Goal: Task Accomplishment & Management: Manage account settings

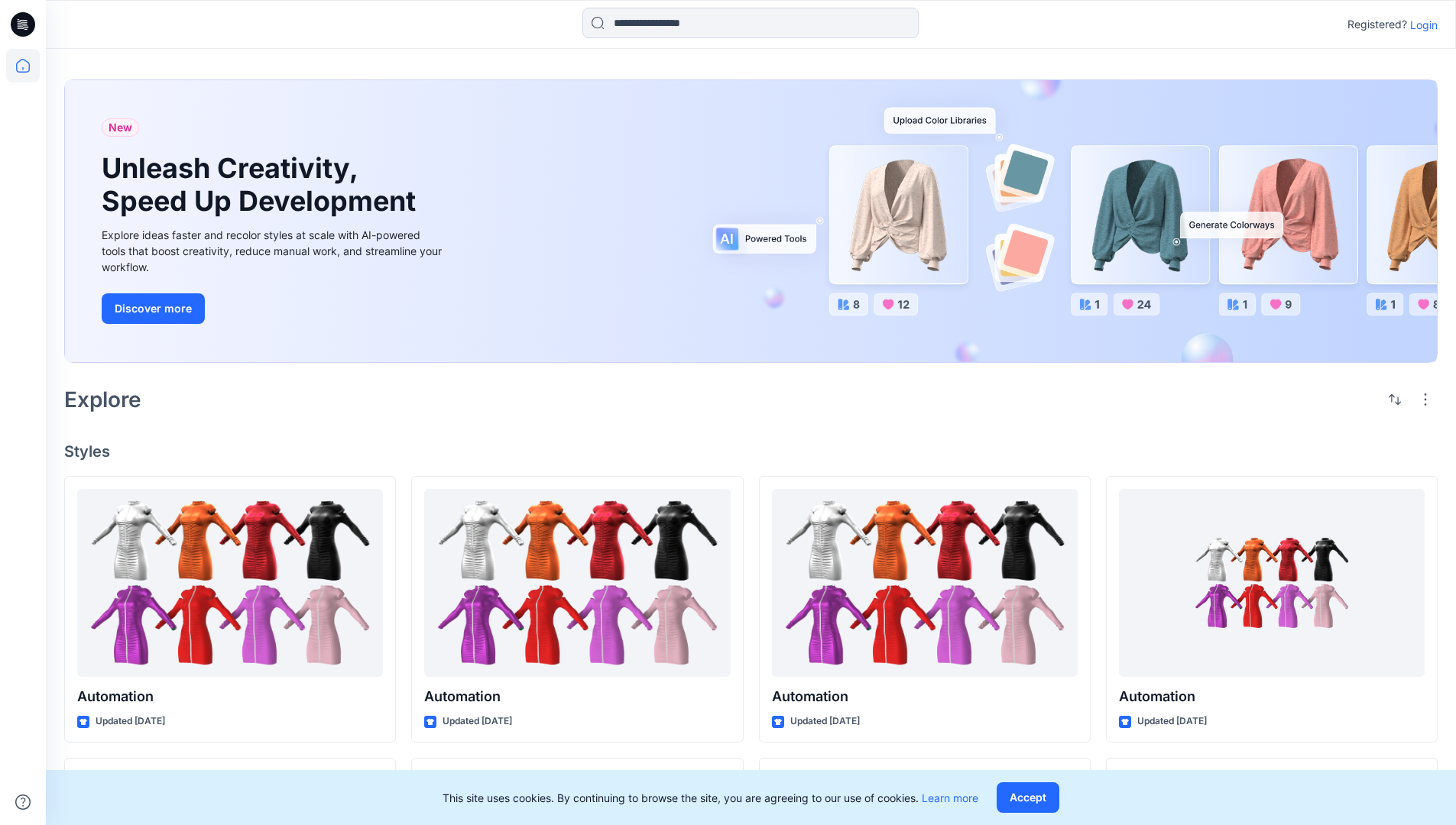
click at [1420, 25] on p "Login" at bounding box center [1423, 25] width 27 height 16
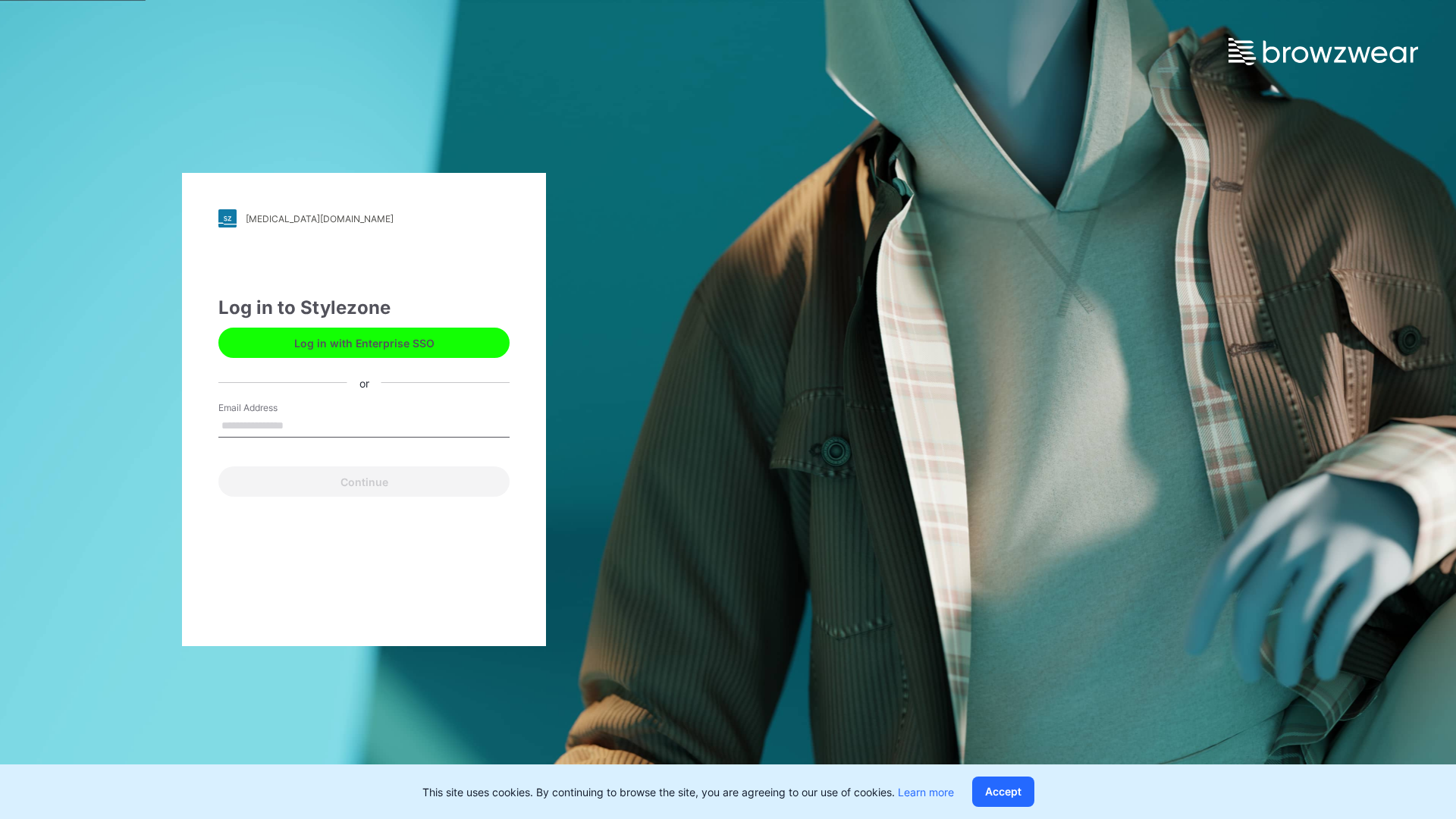
click at [299, 424] on input "Email Address" at bounding box center [364, 426] width 291 height 23
type input "**********"
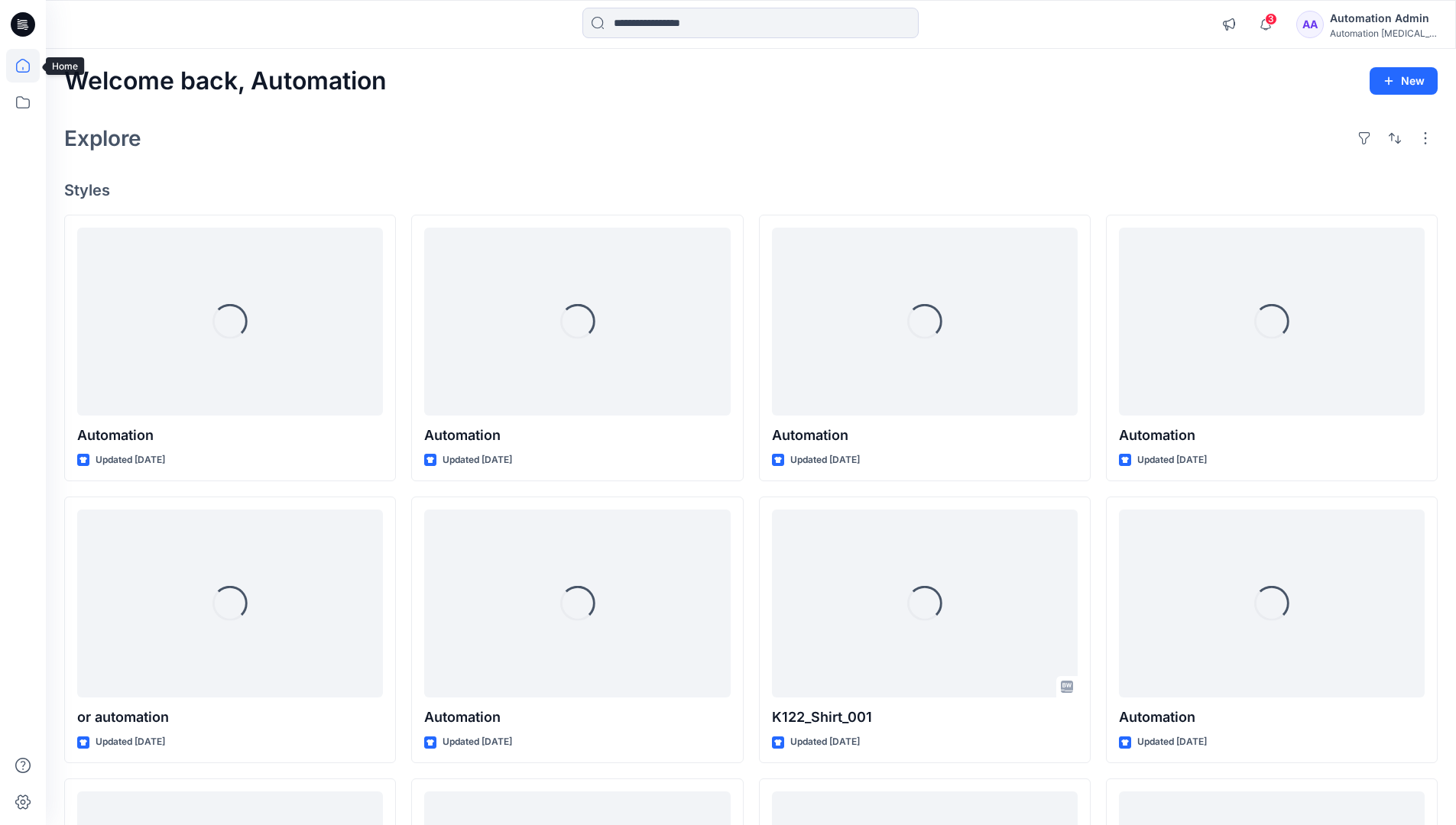
click at [29, 66] on icon at bounding box center [23, 66] width 14 height 14
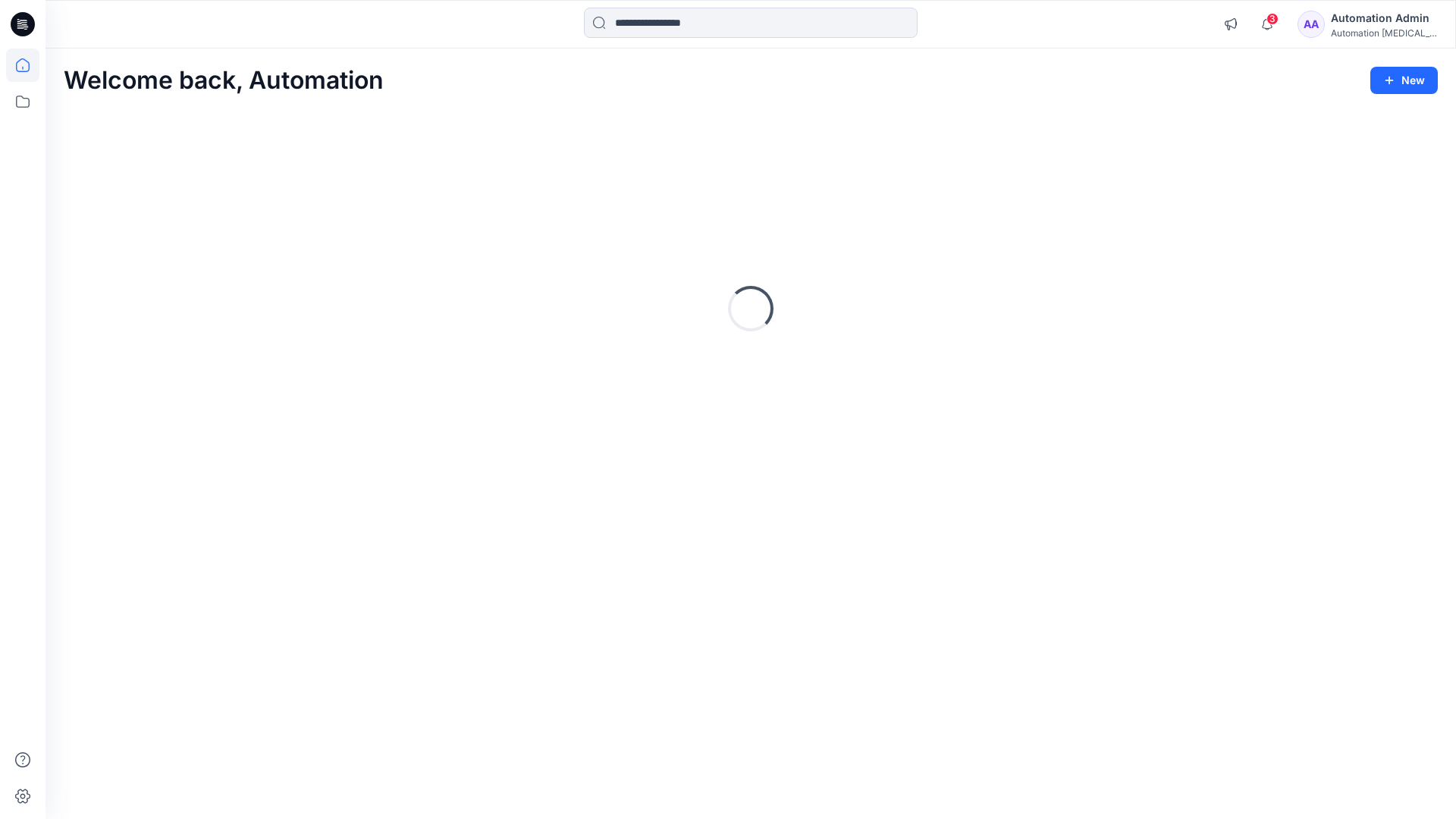
click at [1377, 22] on div "Automation Admin" at bounding box center [1383, 18] width 106 height 18
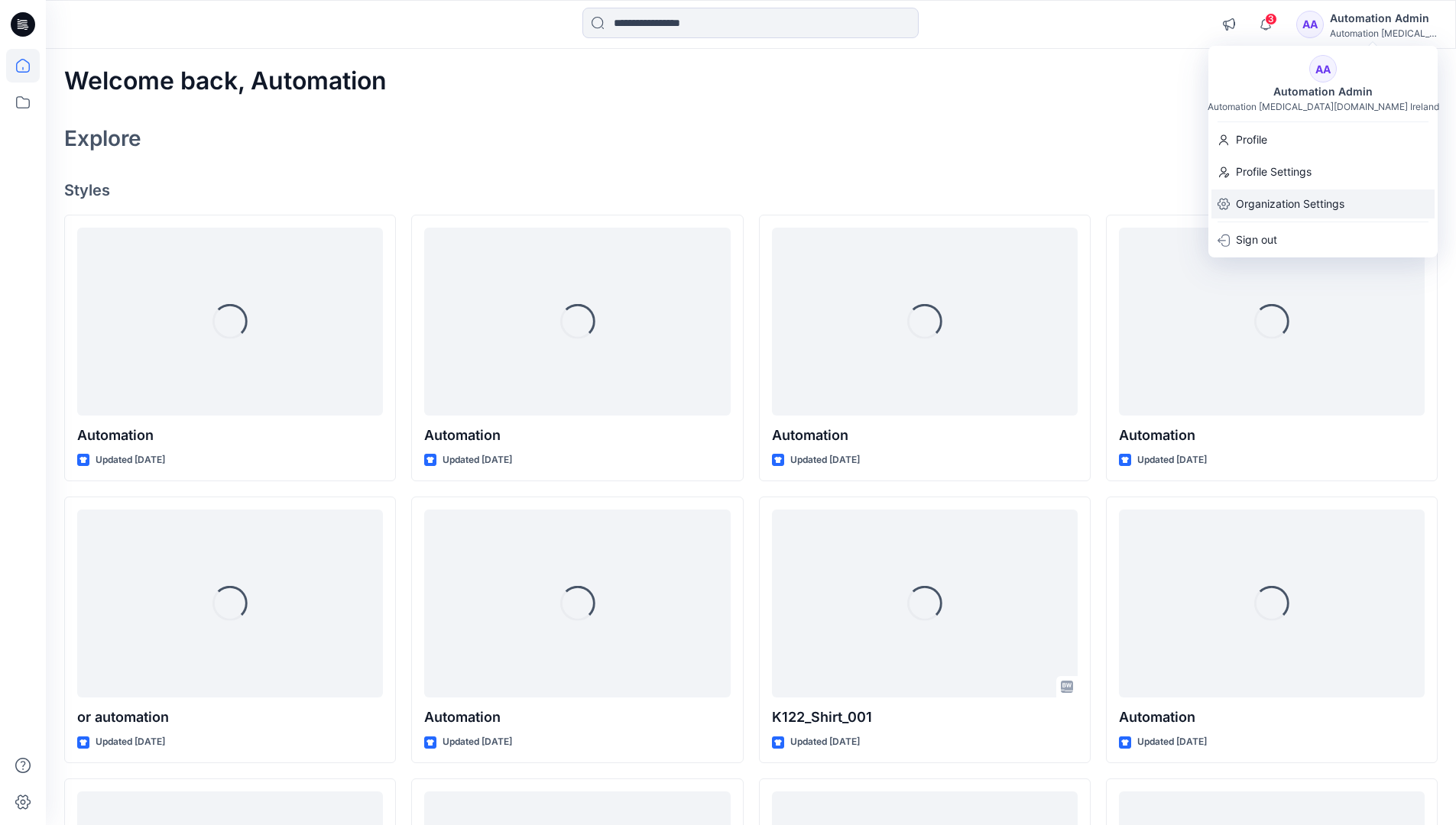
click at [1298, 196] on p "Organization Settings" at bounding box center [1290, 204] width 109 height 29
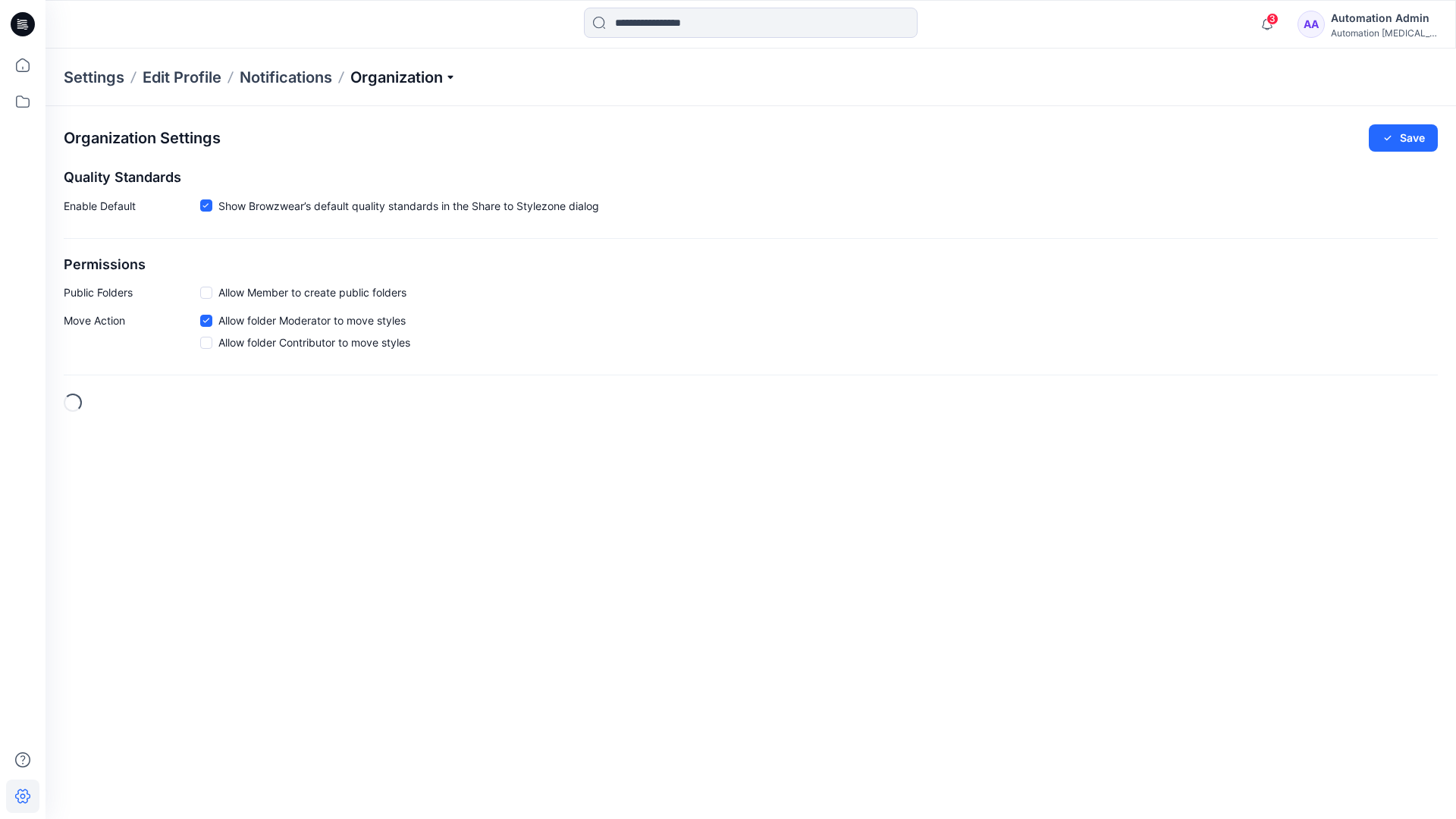
click at [455, 76] on p "Organization" at bounding box center [403, 77] width 106 height 21
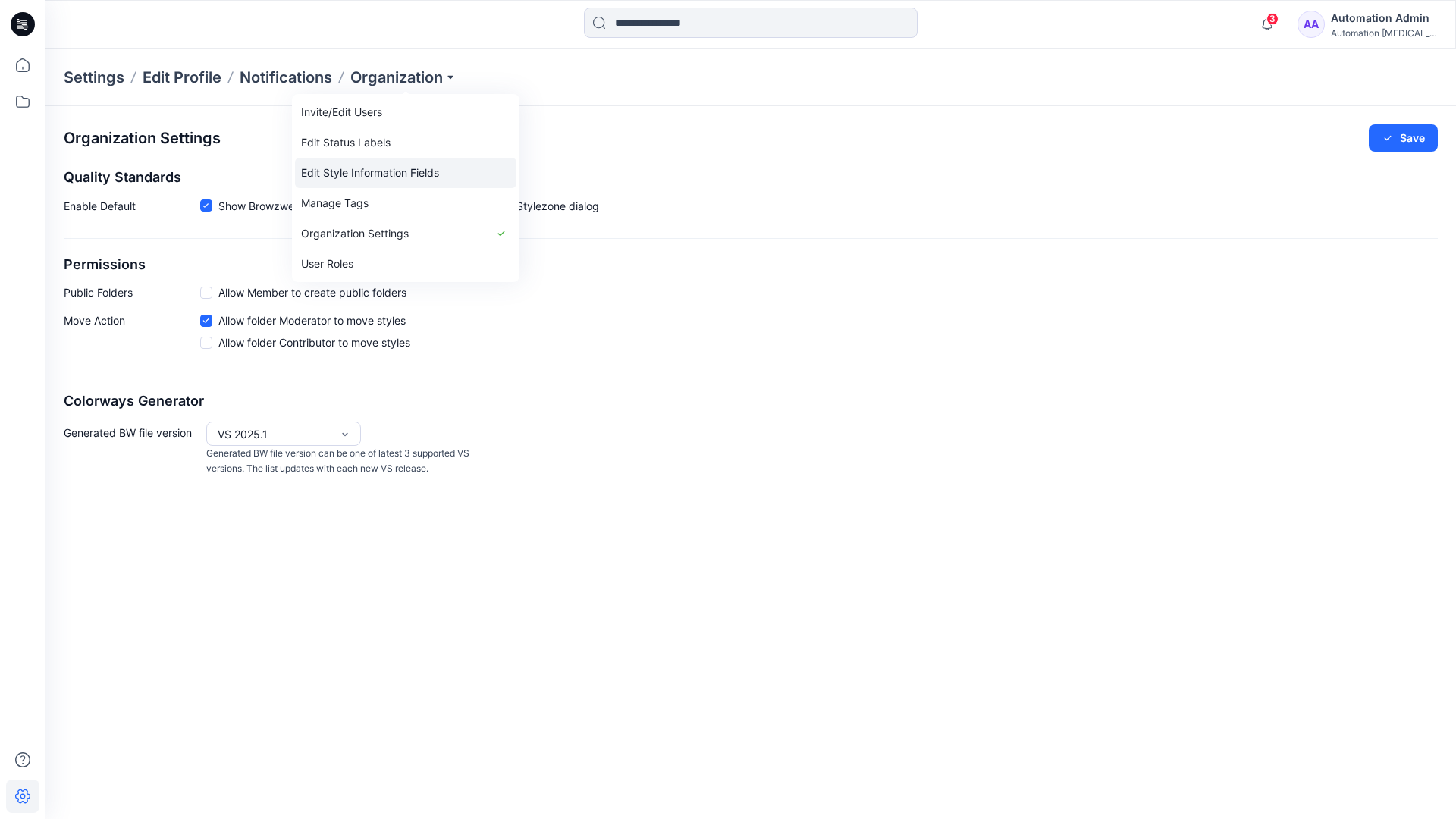
click at [399, 170] on link "Edit Style Information Fields" at bounding box center [405, 172] width 221 height 30
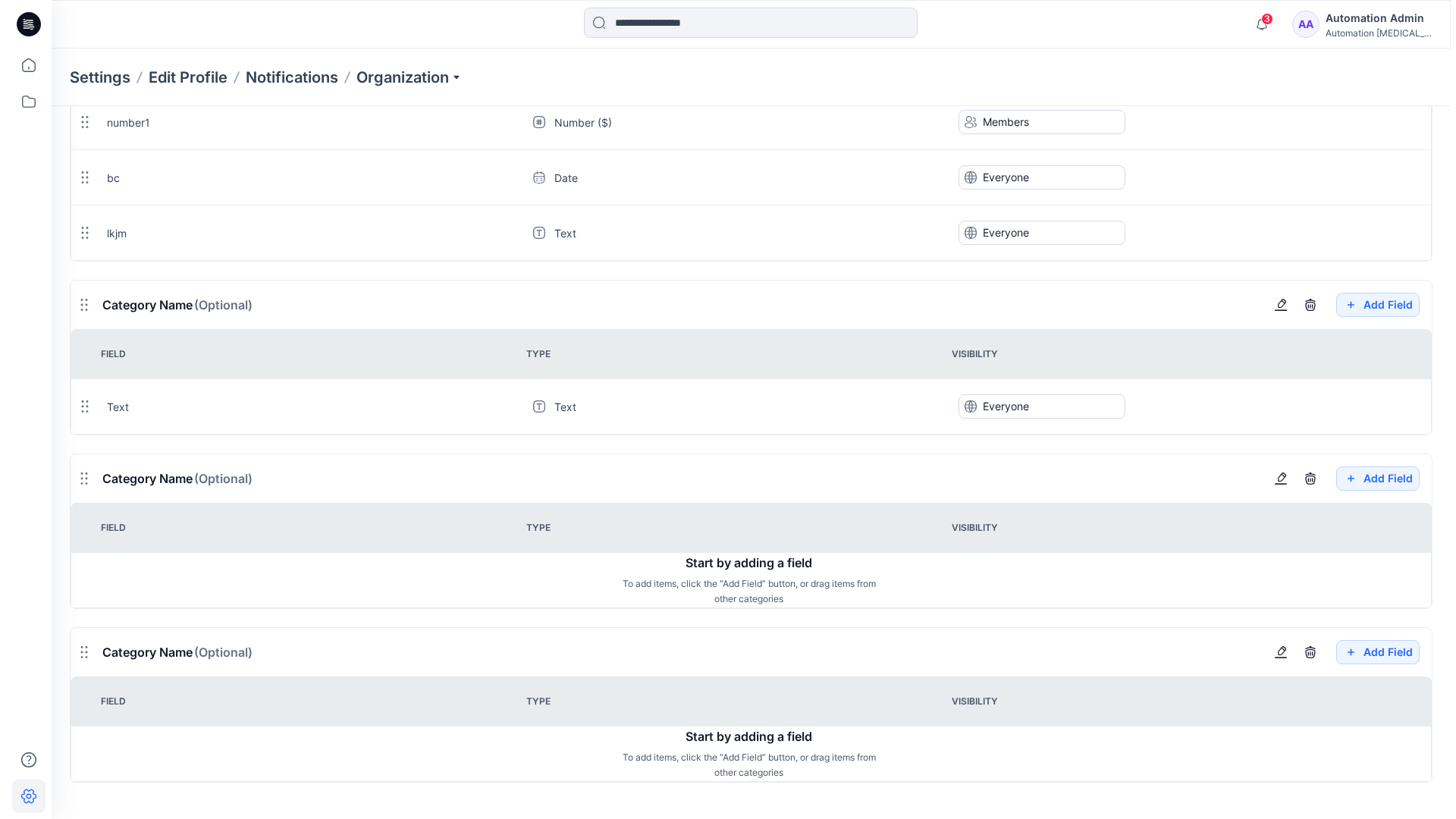
scroll to position [1123, 0]
click at [1363, 15] on div "Automation Admin" at bounding box center [1372, 18] width 106 height 18
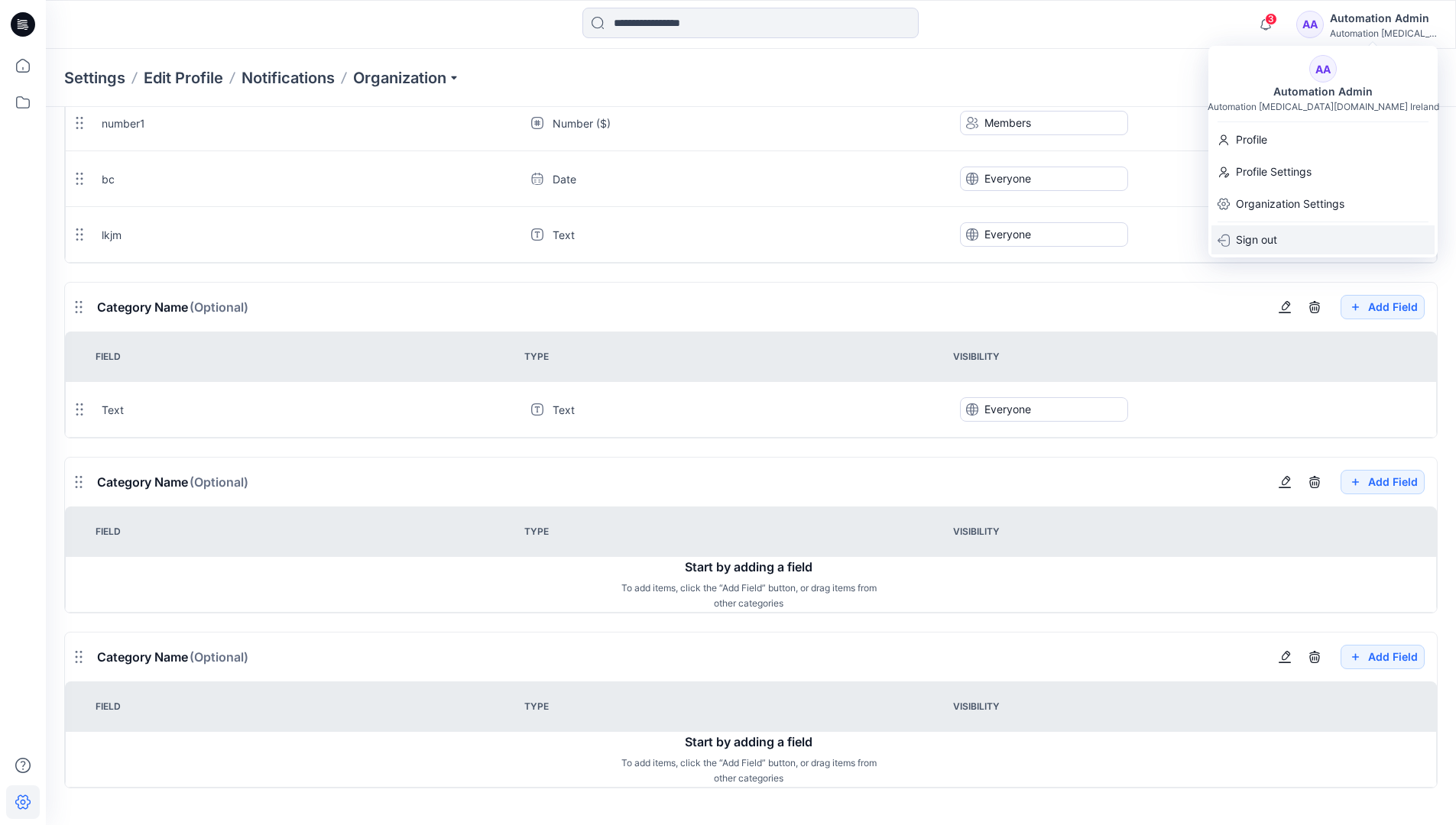
click at [1261, 238] on p "Sign out" at bounding box center [1256, 239] width 41 height 29
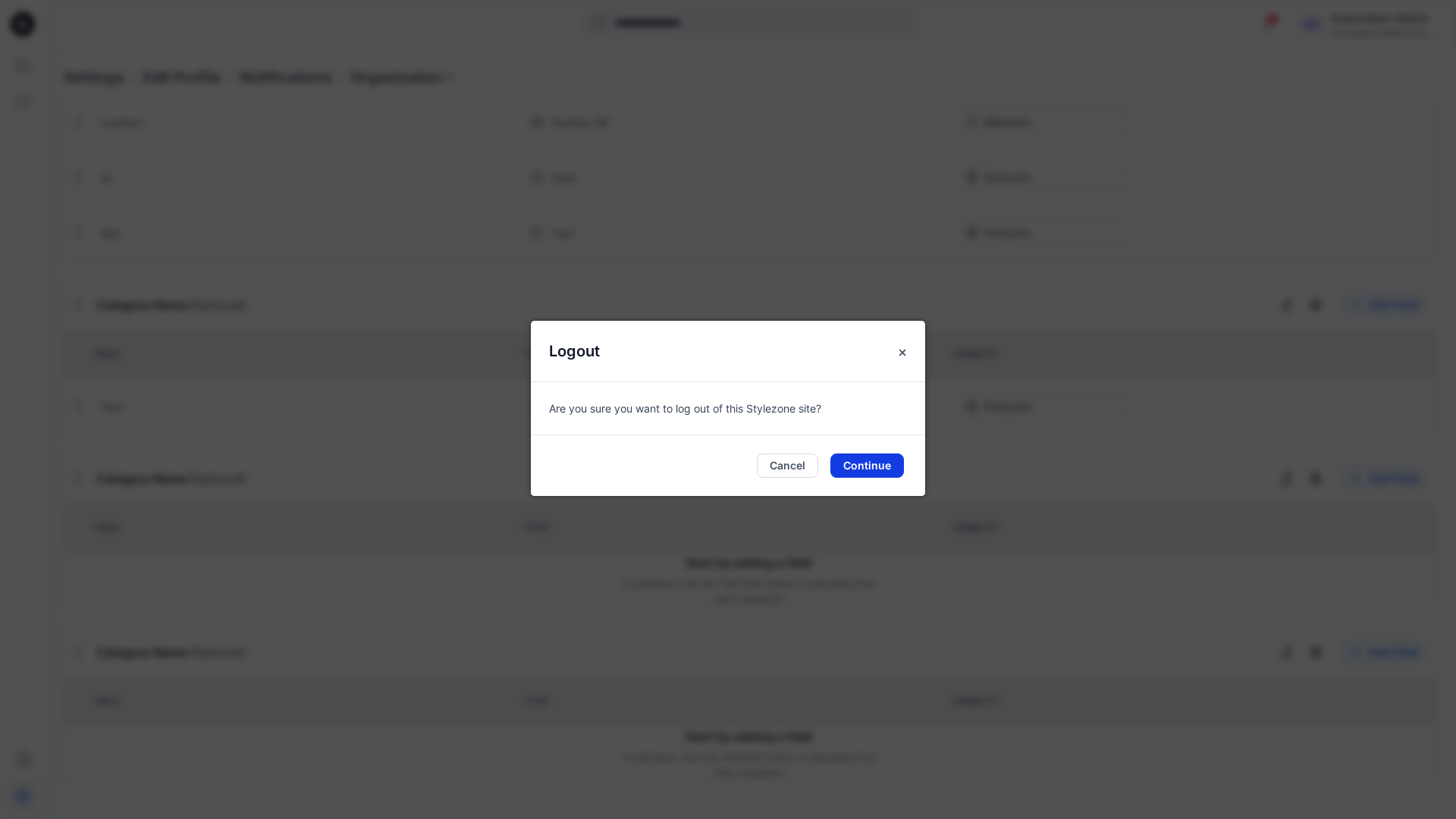
click at [884, 466] on button "Continue" at bounding box center [867, 466] width 73 height 24
